Goal: Information Seeking & Learning: Learn about a topic

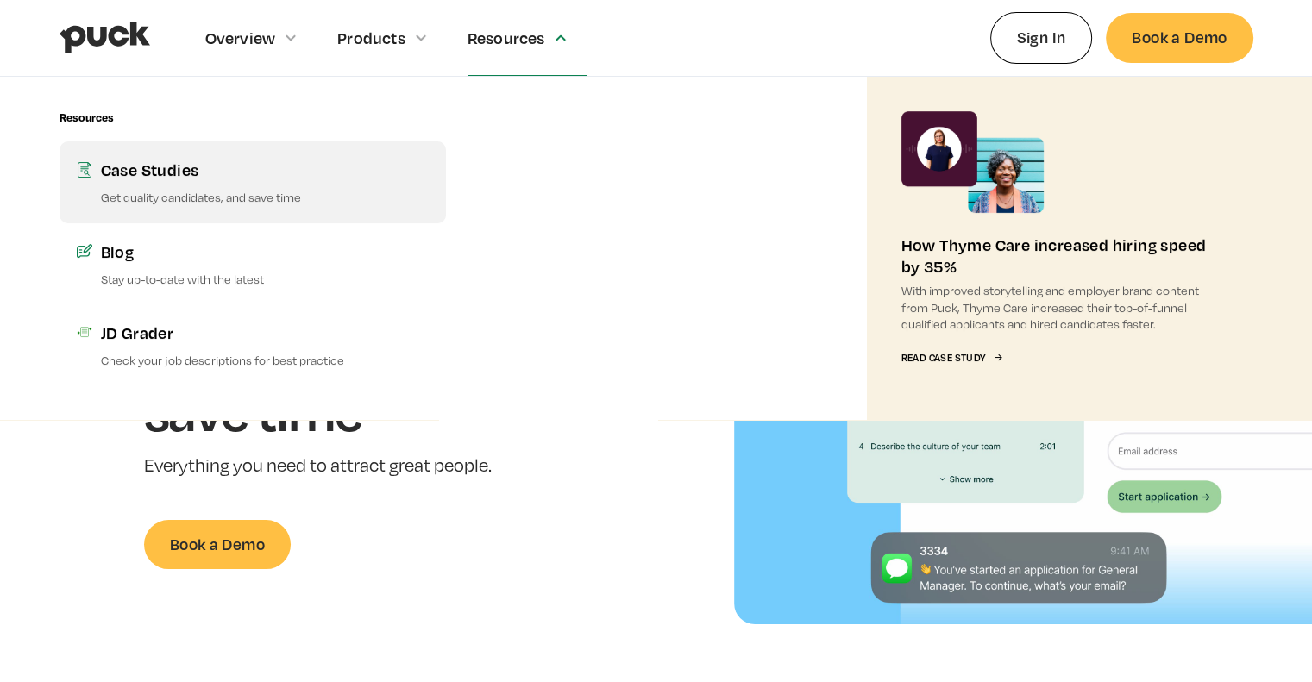
scroll to position [1687, 0]
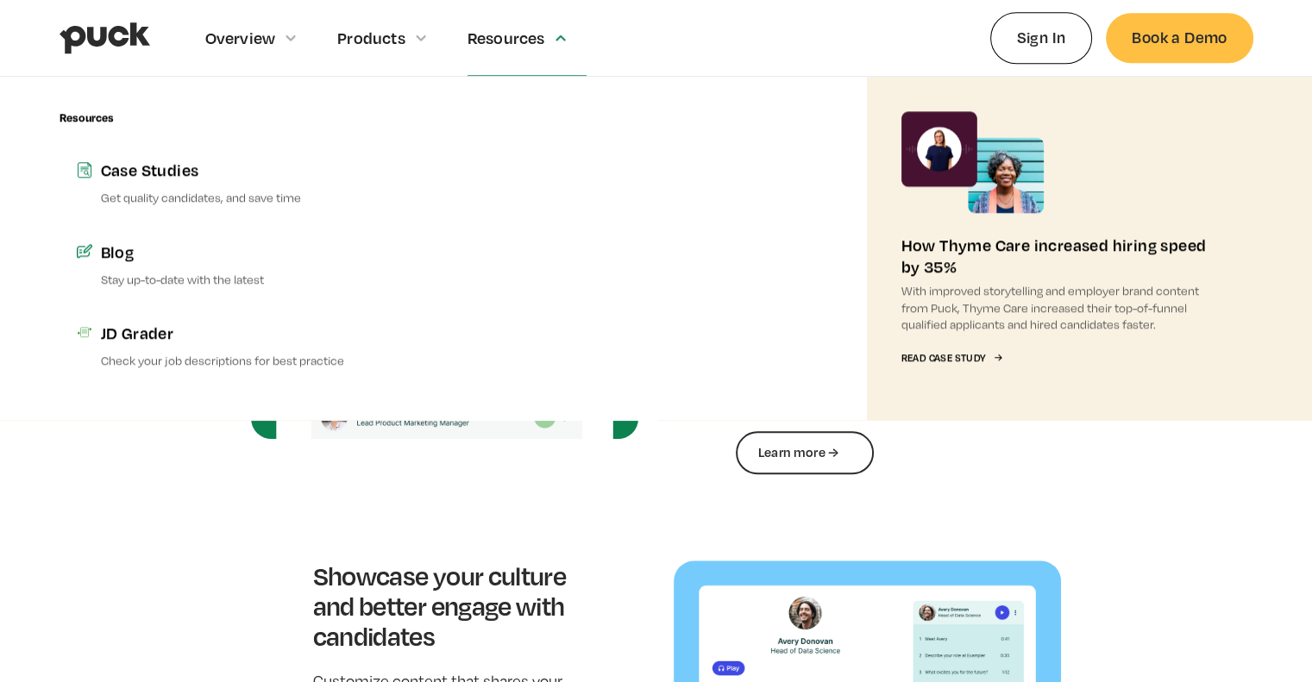
click at [470, 58] on div "Resources" at bounding box center [526, 37] width 119 height 75
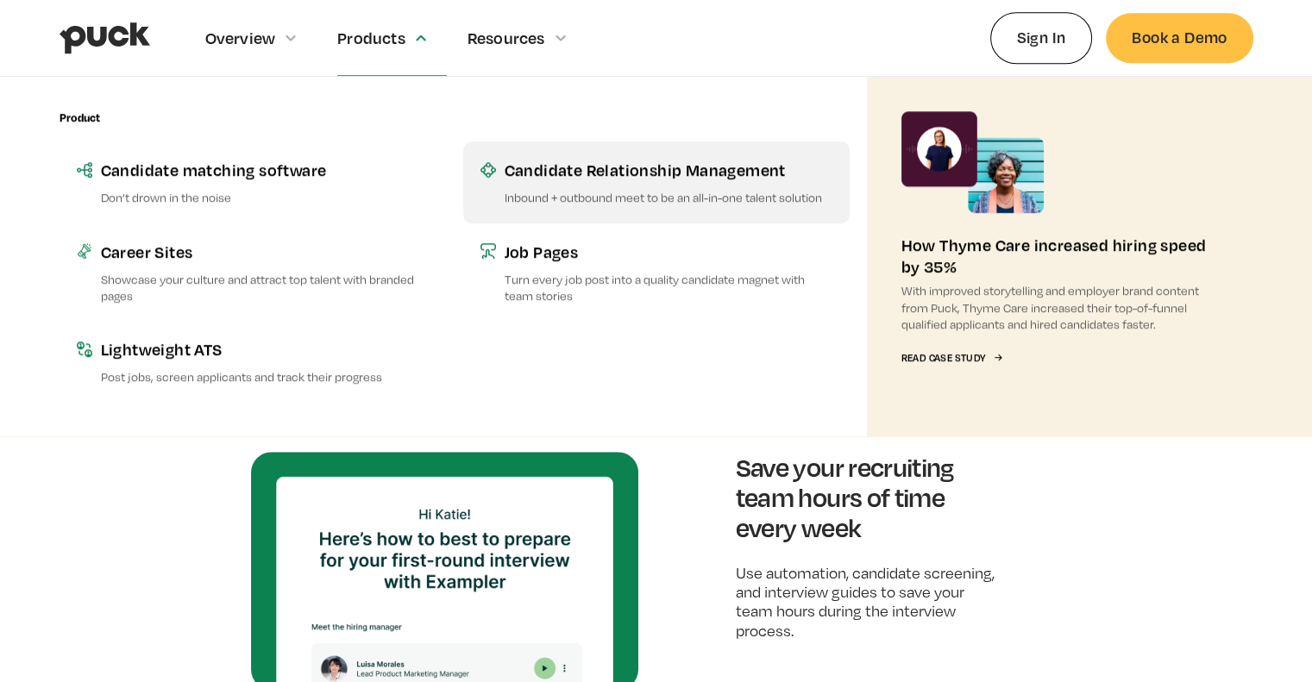
scroll to position [1256, 0]
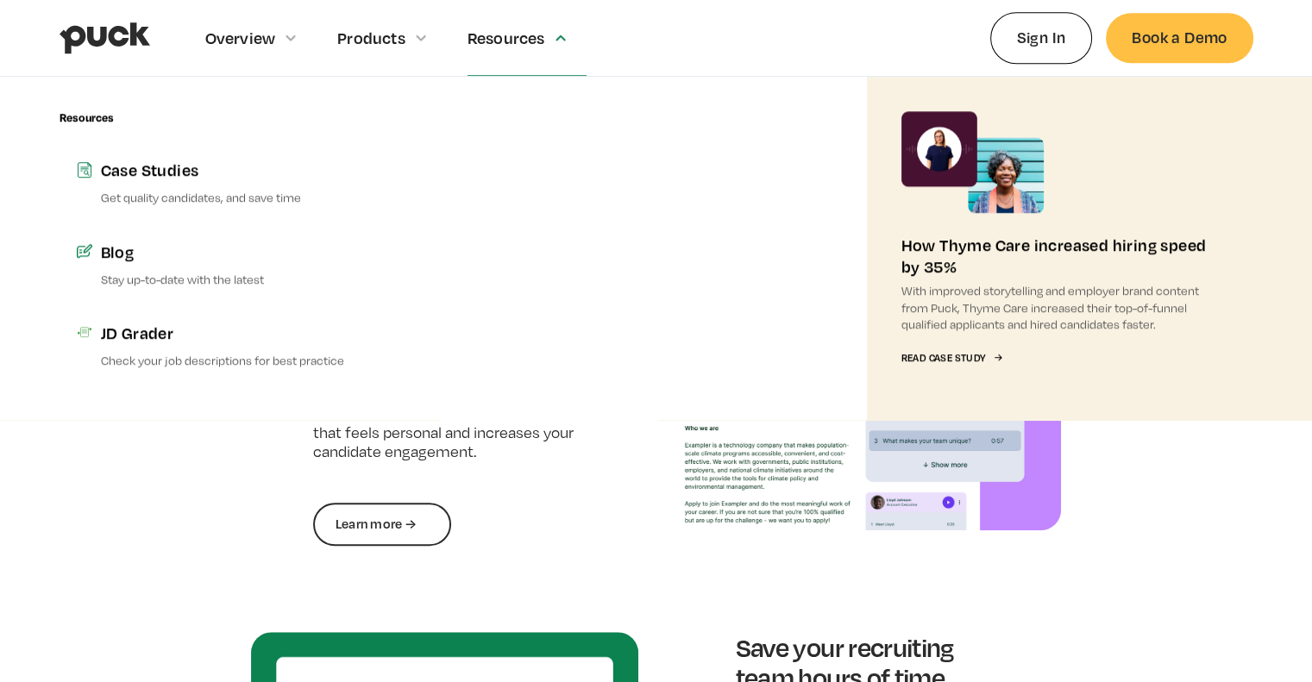
click at [481, 51] on div "Resources" at bounding box center [526, 37] width 119 height 75
click at [473, 37] on div "Resources" at bounding box center [506, 37] width 78 height 19
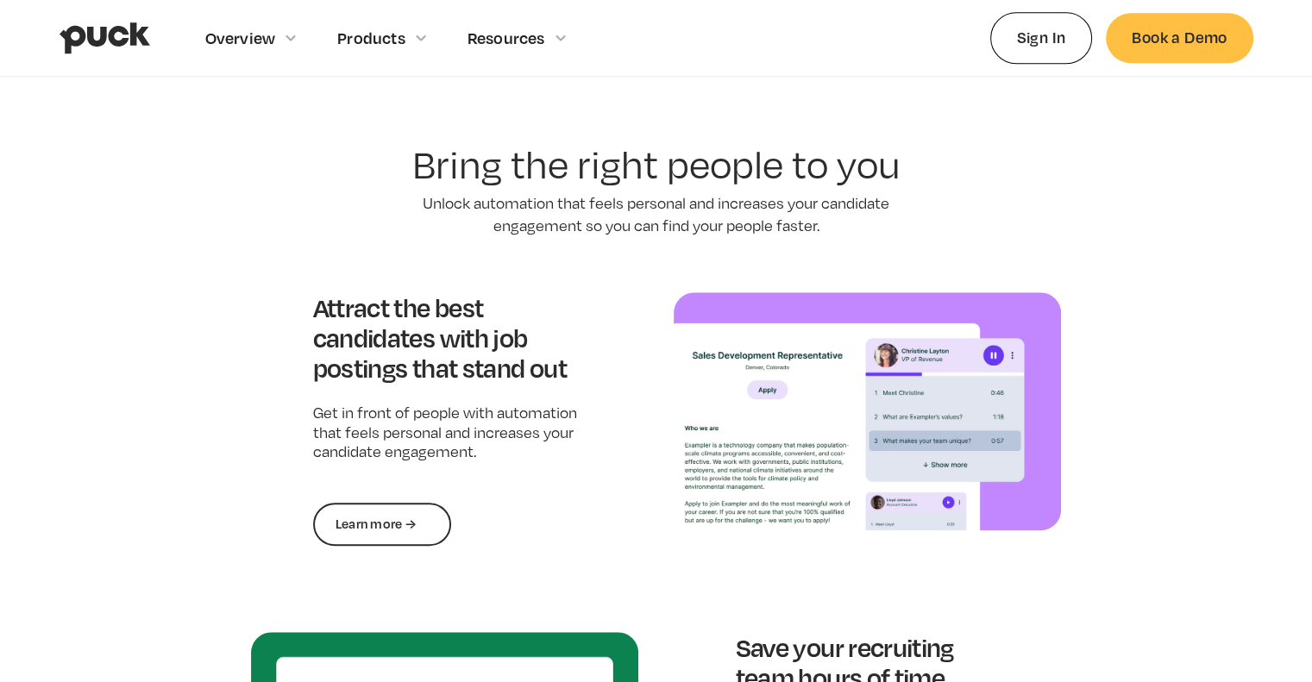
click at [560, 40] on icon at bounding box center [560, 37] width 10 height 7
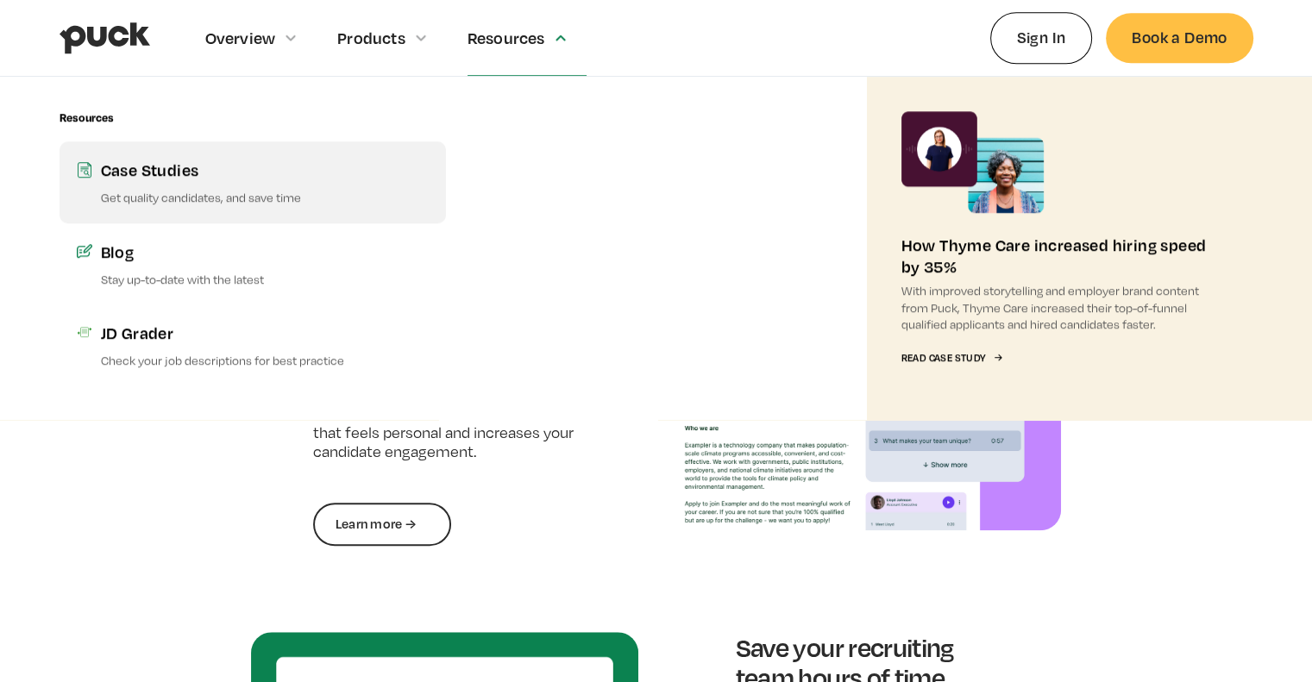
click at [155, 178] on div "Case Studies" at bounding box center [265, 170] width 328 height 22
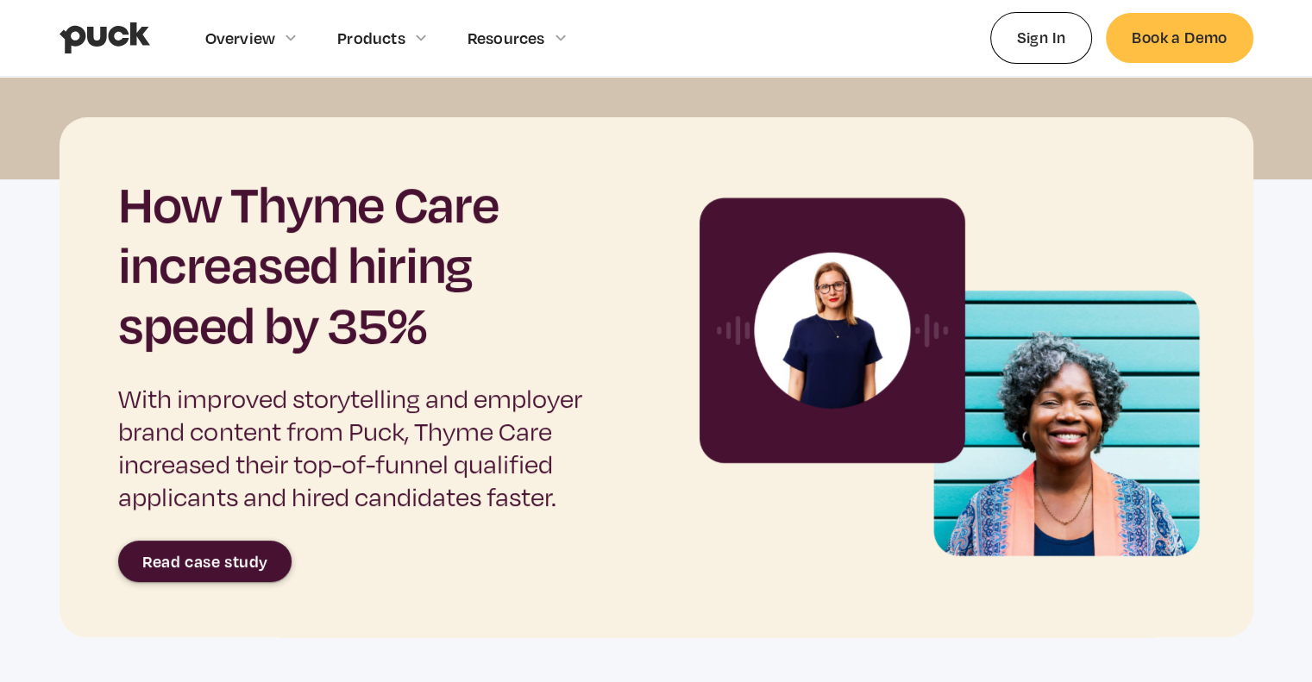
scroll to position [172, 0]
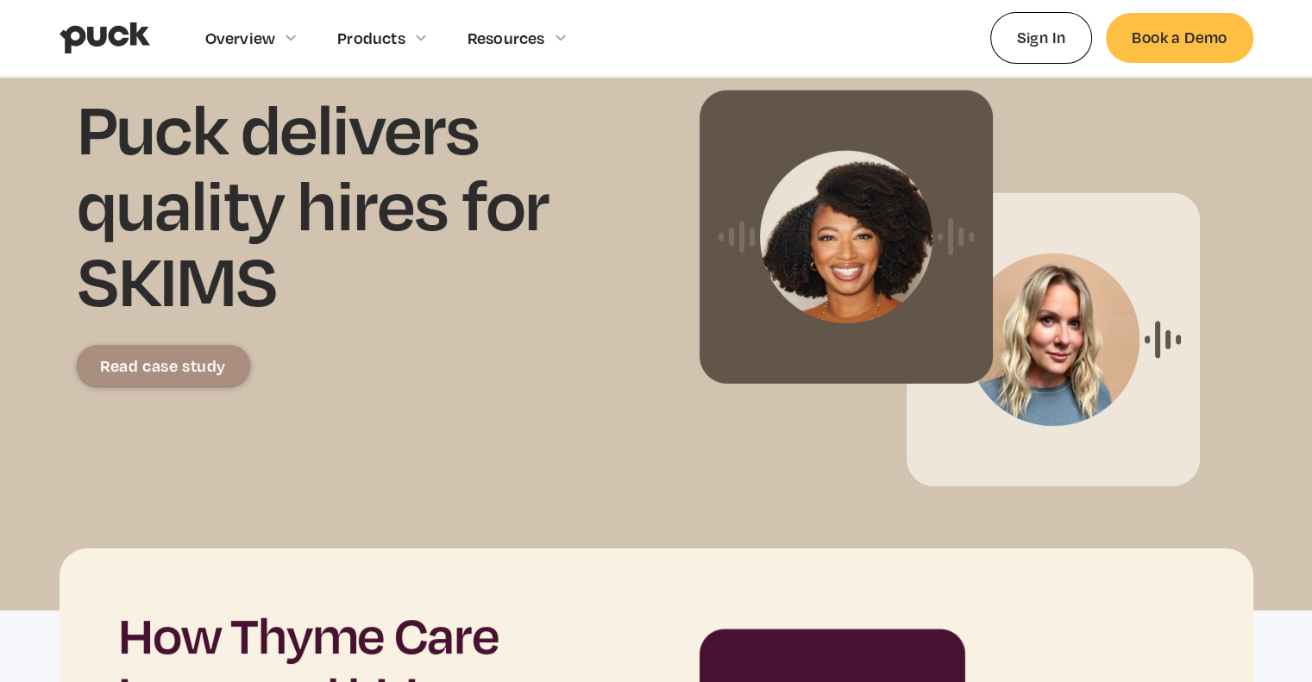
click at [178, 366] on div "Read case study" at bounding box center [163, 365] width 126 height 17
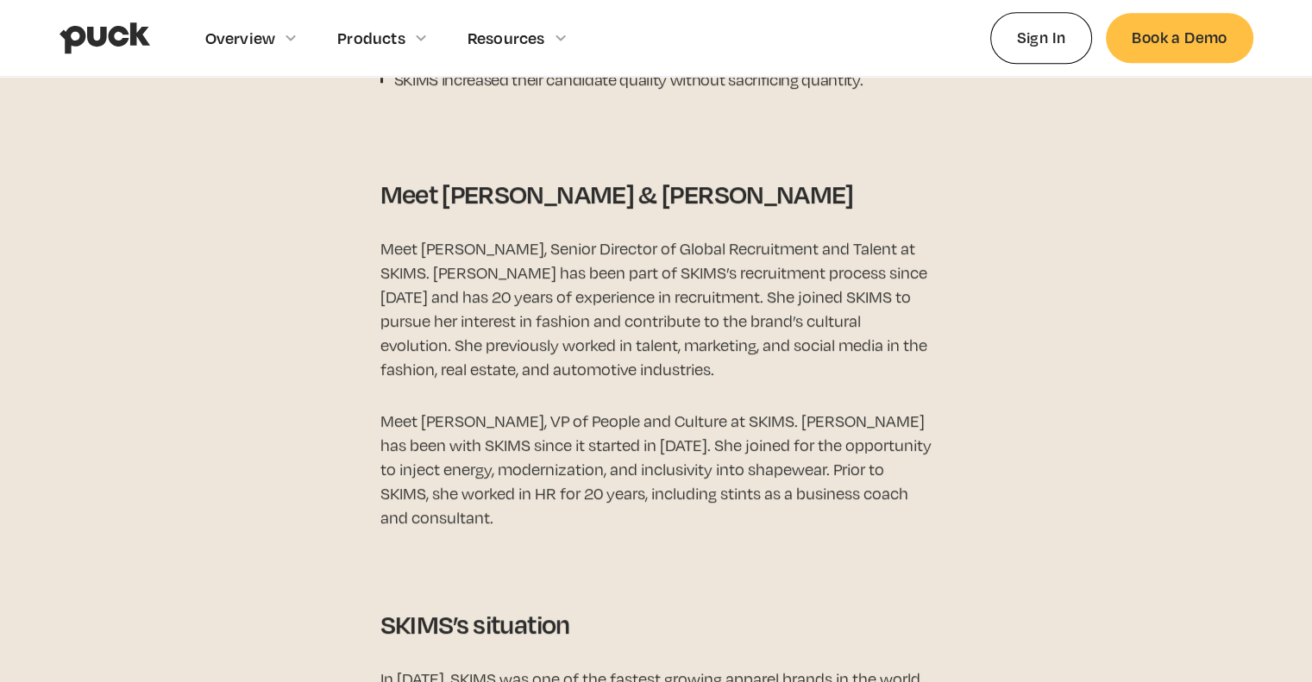
scroll to position [1552, 0]
